Goal: Task Accomplishment & Management: Complete application form

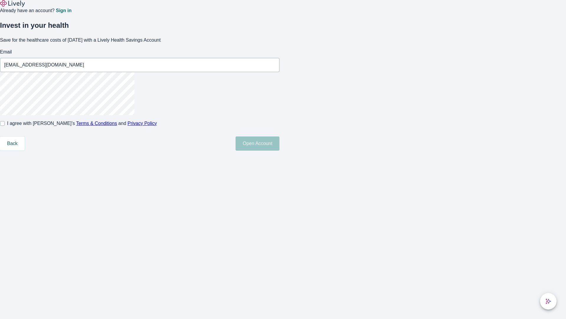
click at [5, 126] on input "I agree with Lively’s Terms & Conditions and Privacy Policy" at bounding box center [2, 123] width 5 height 5
checkbox input "true"
click at [280, 150] on button "Open Account" at bounding box center [258, 143] width 44 height 14
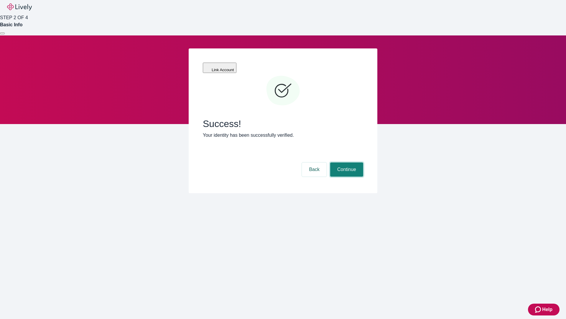
click at [346, 162] on button "Continue" at bounding box center [346, 169] width 33 height 14
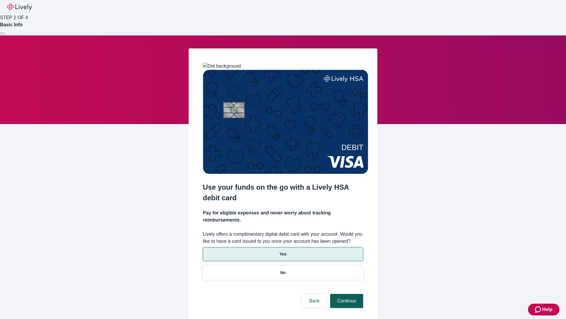
click at [283, 251] on p "Yes" at bounding box center [283, 254] width 7 height 6
click at [346, 293] on button "Continue" at bounding box center [346, 300] width 33 height 14
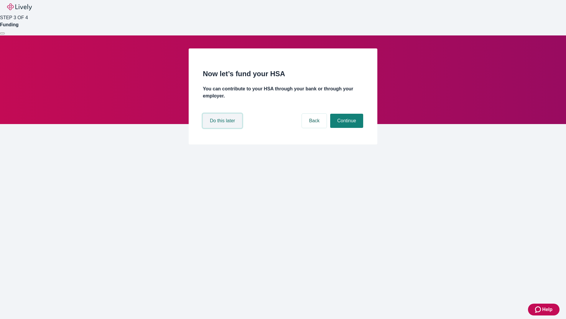
click at [223, 128] on button "Do this later" at bounding box center [222, 121] width 39 height 14
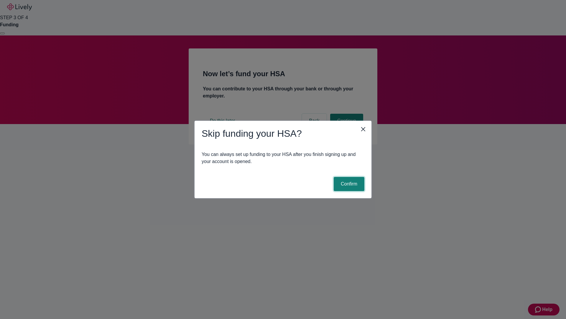
click at [348, 184] on button "Confirm" at bounding box center [349, 184] width 31 height 14
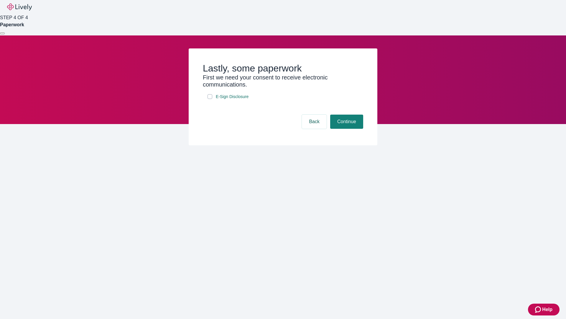
click at [210, 99] on input "E-Sign Disclosure" at bounding box center [210, 96] width 5 height 5
checkbox input "true"
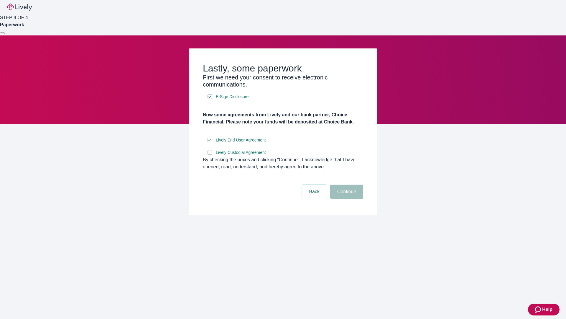
click at [210, 155] on input "Lively Custodial Agreement" at bounding box center [210, 152] width 5 height 5
checkbox input "true"
click at [346, 199] on button "Continue" at bounding box center [346, 191] width 33 height 14
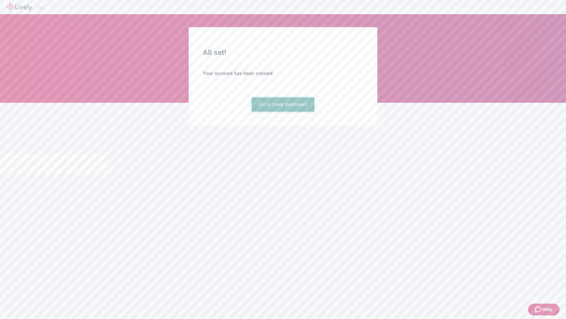
click at [283, 111] on link "Go to Lively dashboard" at bounding box center [283, 104] width 63 height 14
